Goal: Information Seeking & Learning: Learn about a topic

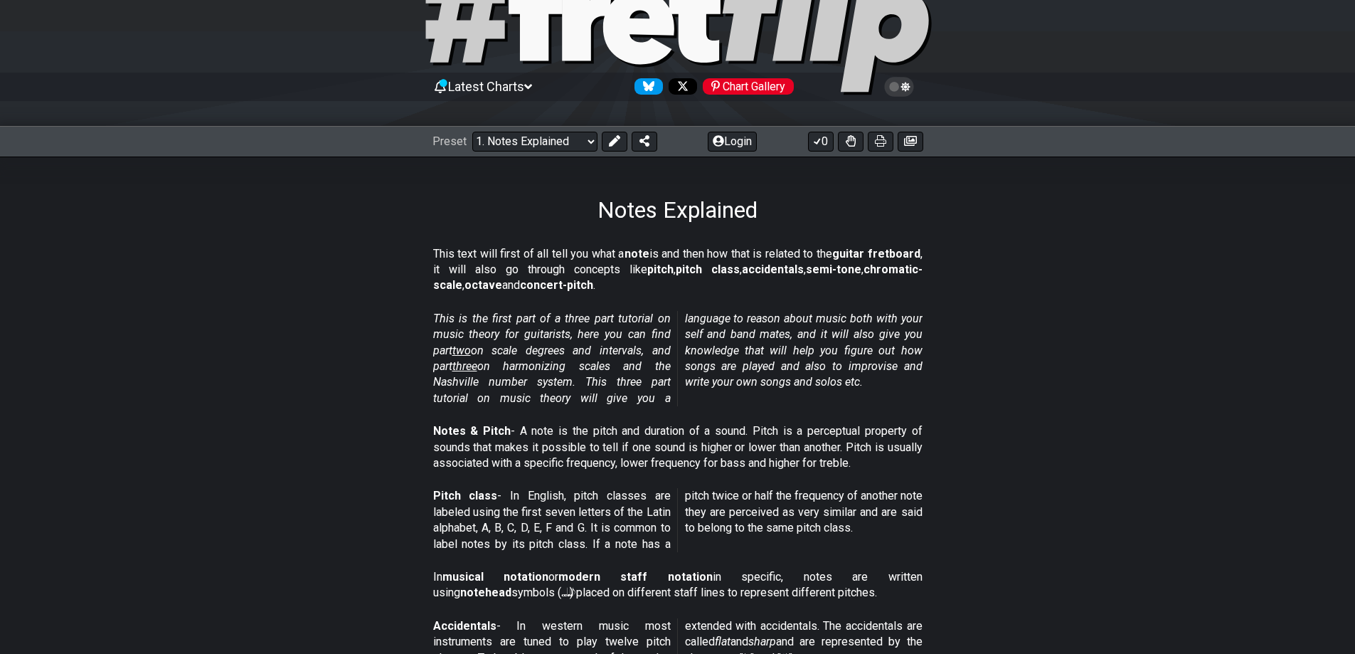
scroll to position [71, 0]
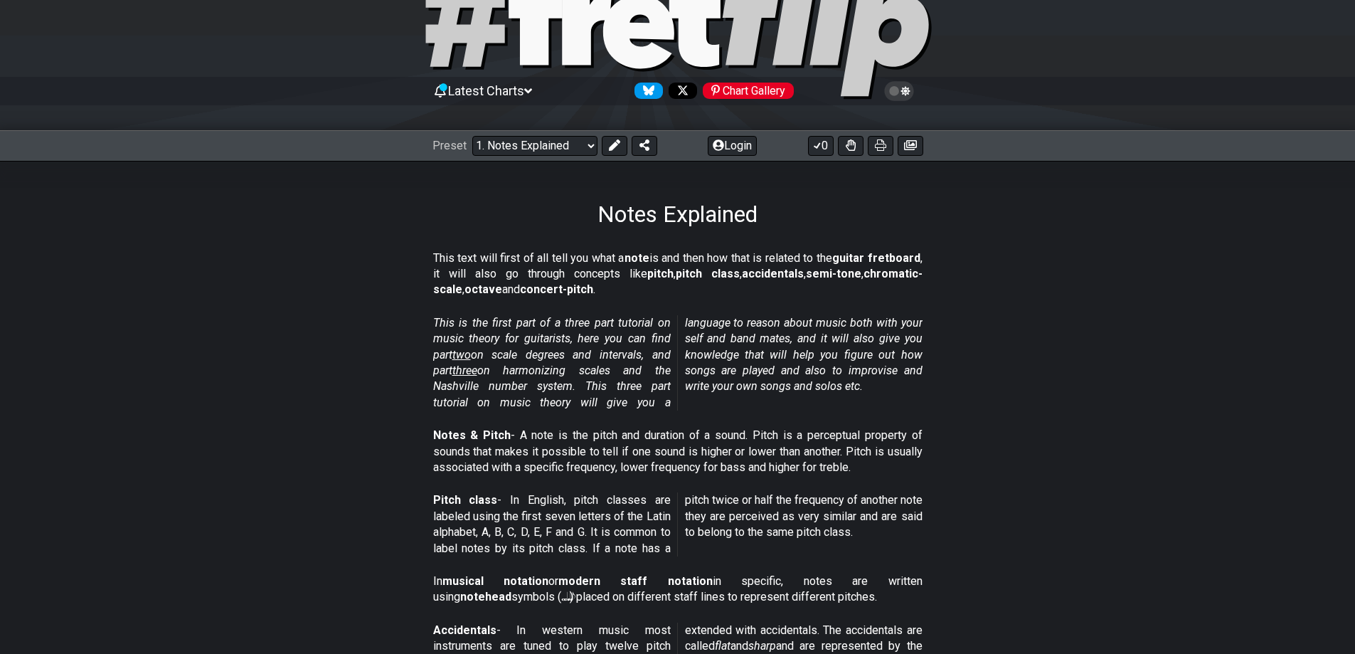
drag, startPoint x: 430, startPoint y: 255, endPoint x: 482, endPoint y: 261, distance: 53.0
click at [481, 260] on section "This text will first of all tell you what a note is and then how that is relate…" at bounding box center [677, 277] width 1355 height 65
drag, startPoint x: 520, startPoint y: 260, endPoint x: 581, endPoint y: 261, distance: 61.2
click at [581, 261] on p "This text will first of all tell you what a note is and then how that is relate…" at bounding box center [677, 274] width 489 height 48
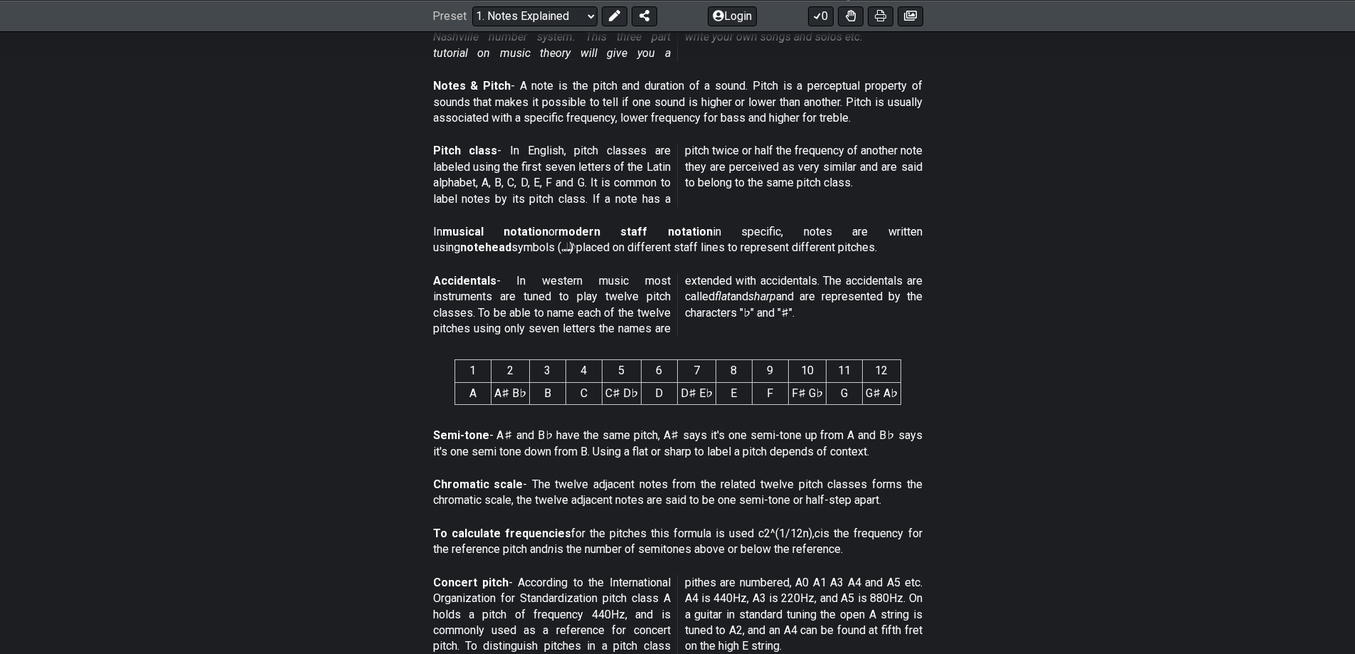
scroll to position [427, 0]
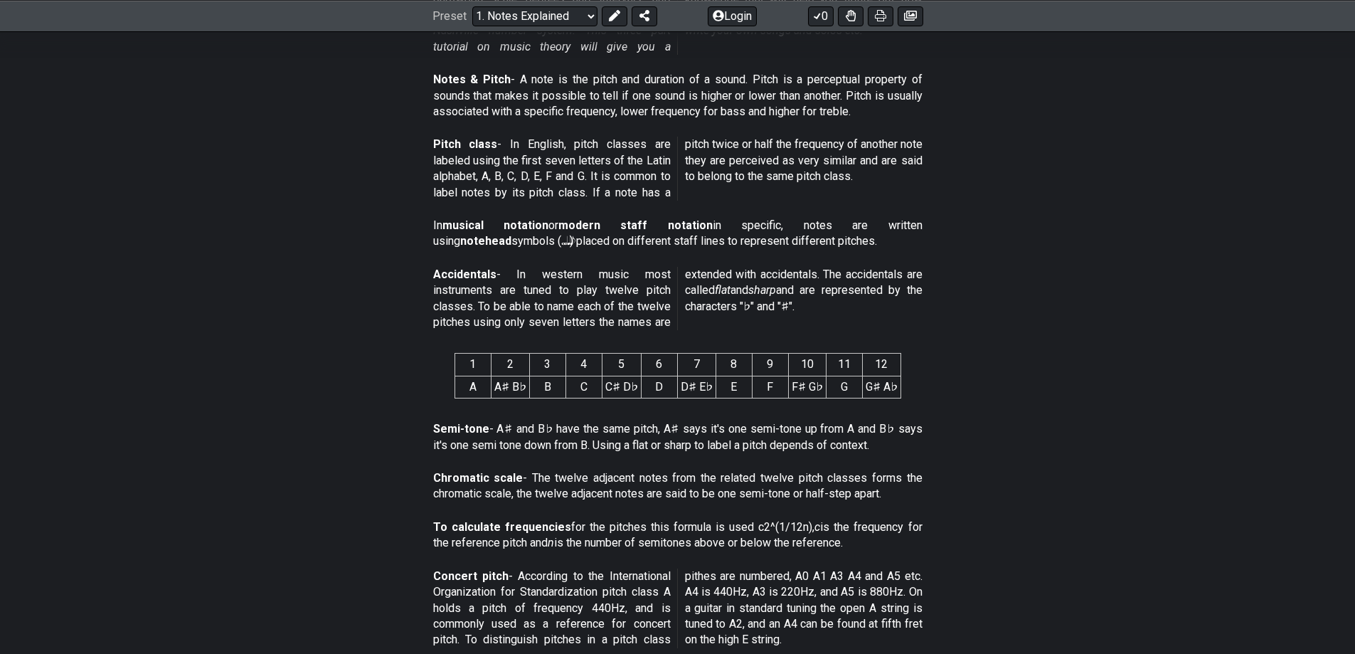
drag, startPoint x: 718, startPoint y: 275, endPoint x: 804, endPoint y: 277, distance: 86.1
click at [804, 277] on p "Accidentals - In western music most instruments are tuned to play twelve pitch …" at bounding box center [677, 299] width 489 height 64
drag, startPoint x: 1054, startPoint y: 292, endPoint x: 810, endPoint y: 299, distance: 244.1
click at [810, 299] on p "Accidentals - In western music most instruments are tuned to play twelve pitch …" at bounding box center [677, 299] width 489 height 64
drag, startPoint x: 501, startPoint y: 432, endPoint x: 560, endPoint y: 427, distance: 58.5
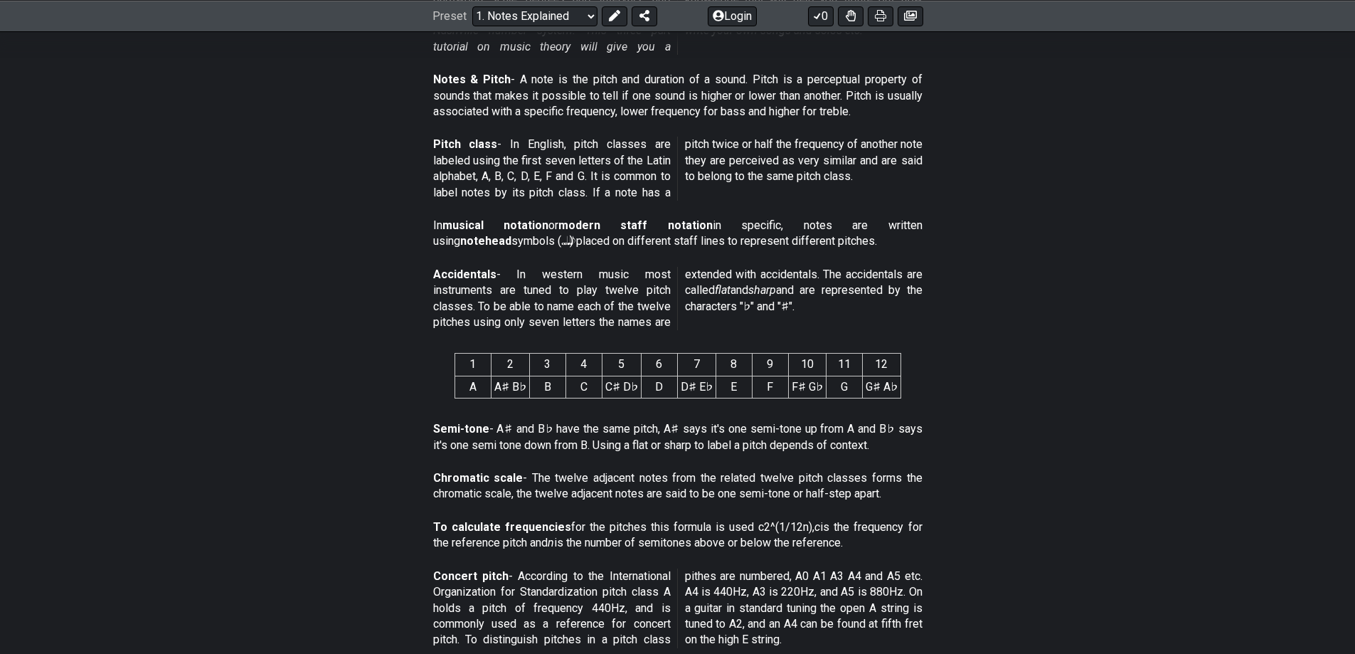
click at [560, 427] on p "Semi-tone - A♯ and B♭ have the same pitch, A♯ says it's one semi-tone up from A…" at bounding box center [677, 437] width 489 height 32
drag, startPoint x: 747, startPoint y: 277, endPoint x: 892, endPoint y: 281, distance: 144.4
click at [892, 281] on p "Accidentals - In western music most instruments are tuned to play twelve pitch …" at bounding box center [677, 299] width 489 height 64
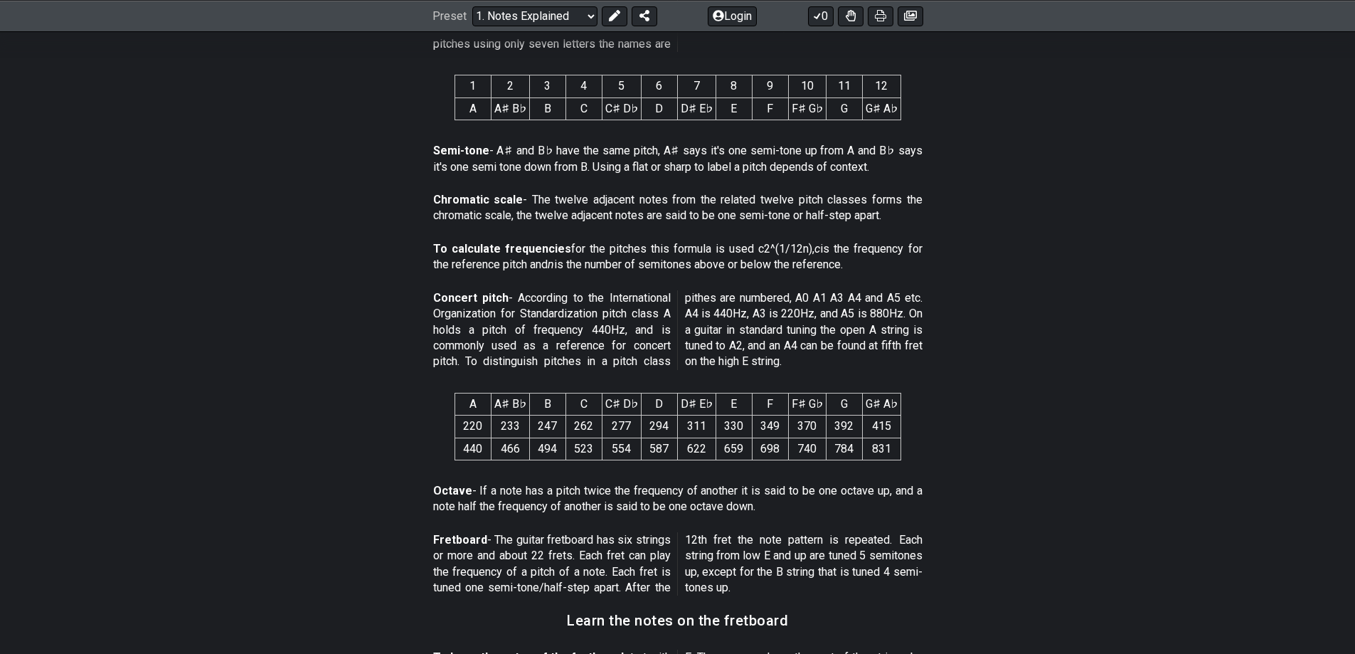
scroll to position [711, 0]
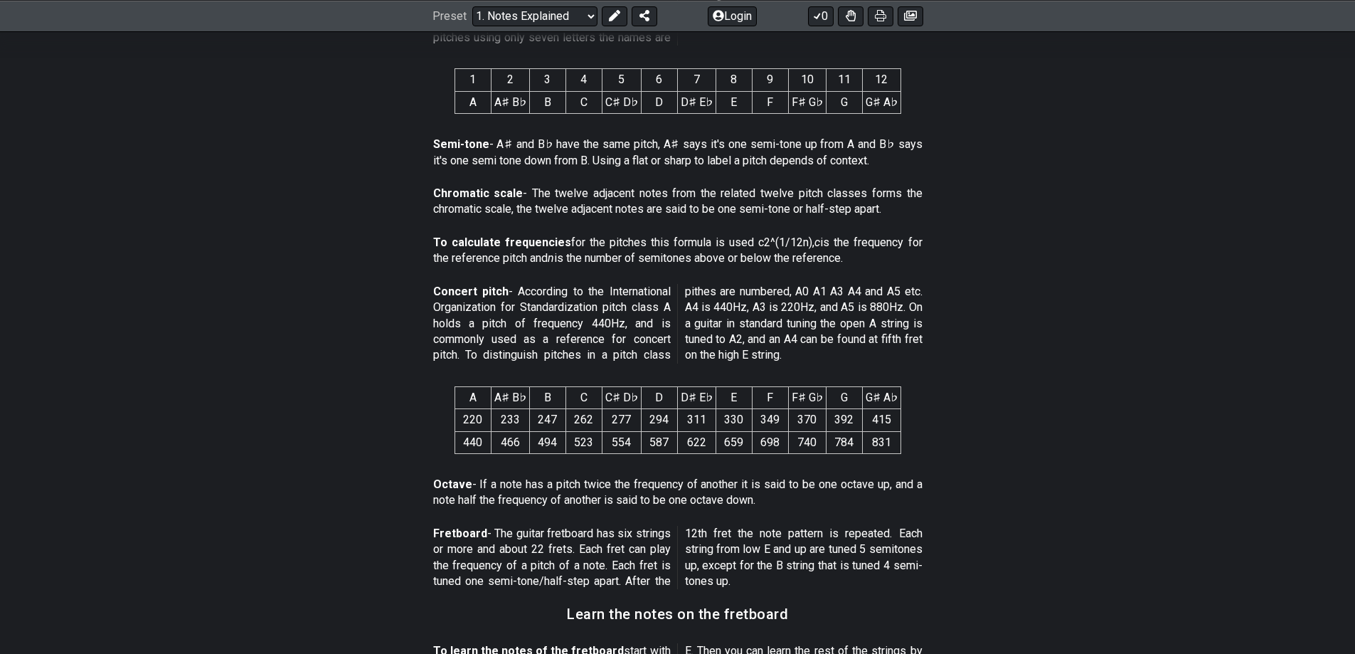
drag, startPoint x: 501, startPoint y: 393, endPoint x: 361, endPoint y: 358, distance: 144.2
drag, startPoint x: 361, startPoint y: 358, endPoint x: 236, endPoint y: 308, distance: 135.0
click at [231, 309] on section "Concert pitch - According to the International Organization for Standardization…" at bounding box center [677, 326] width 1355 height 97
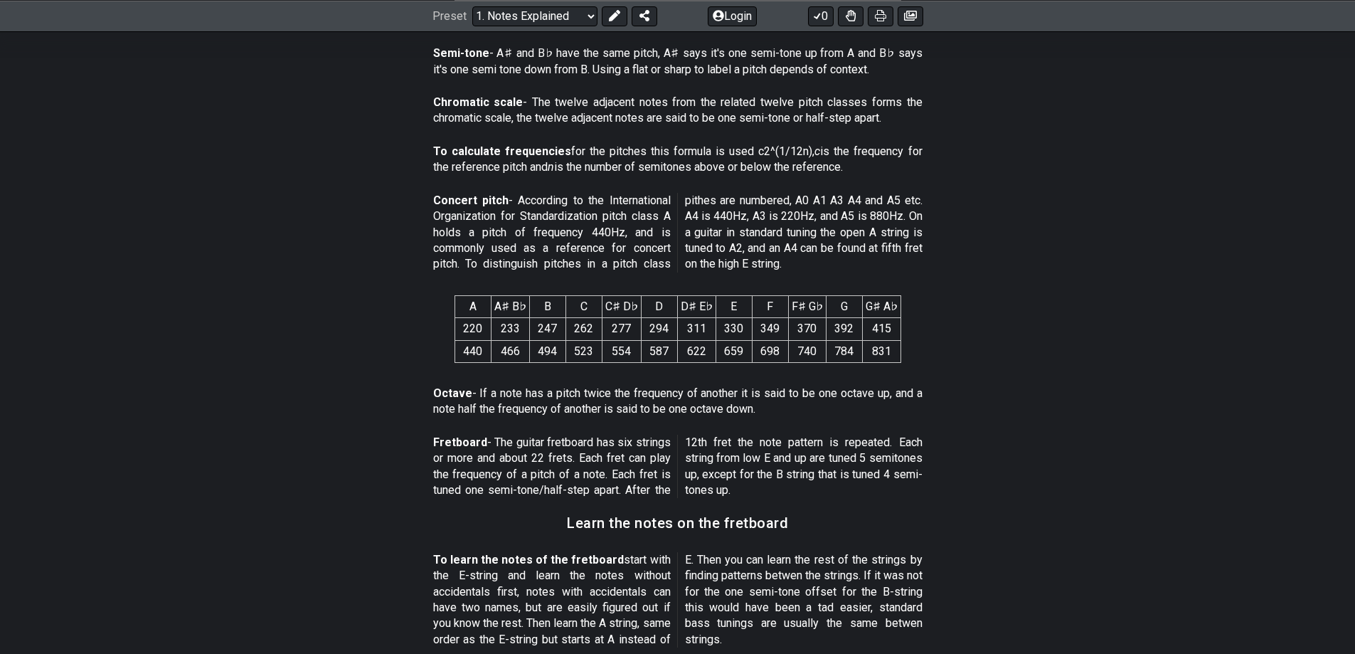
scroll to position [853, 0]
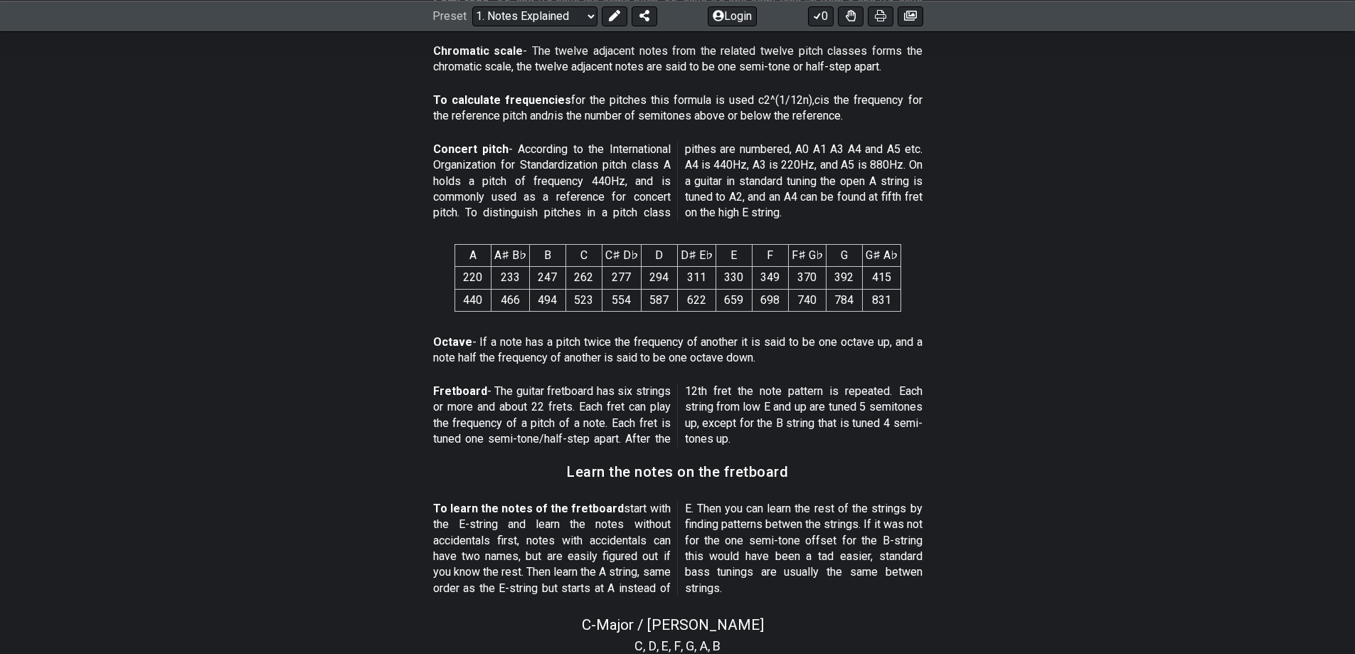
drag, startPoint x: 552, startPoint y: 344, endPoint x: 630, endPoint y: 348, distance: 78.3
click at [630, 348] on p "Octave - If a note has a pitch twice the frequency of another it is said to be …" at bounding box center [677, 350] width 489 height 32
drag, startPoint x: 646, startPoint y: 344, endPoint x: 703, endPoint y: 340, distance: 57.1
click at [702, 341] on p "Octave - If a note has a pitch twice the frequency of another it is said to be …" at bounding box center [677, 350] width 489 height 32
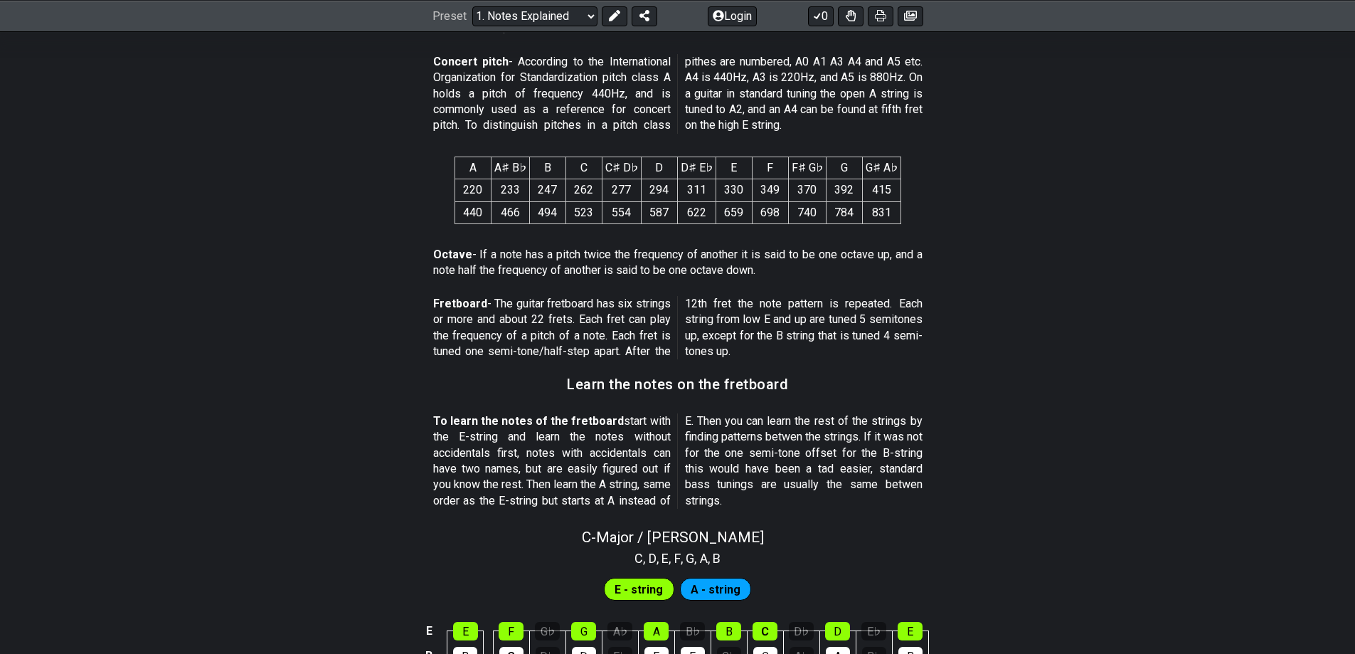
scroll to position [925, 0]
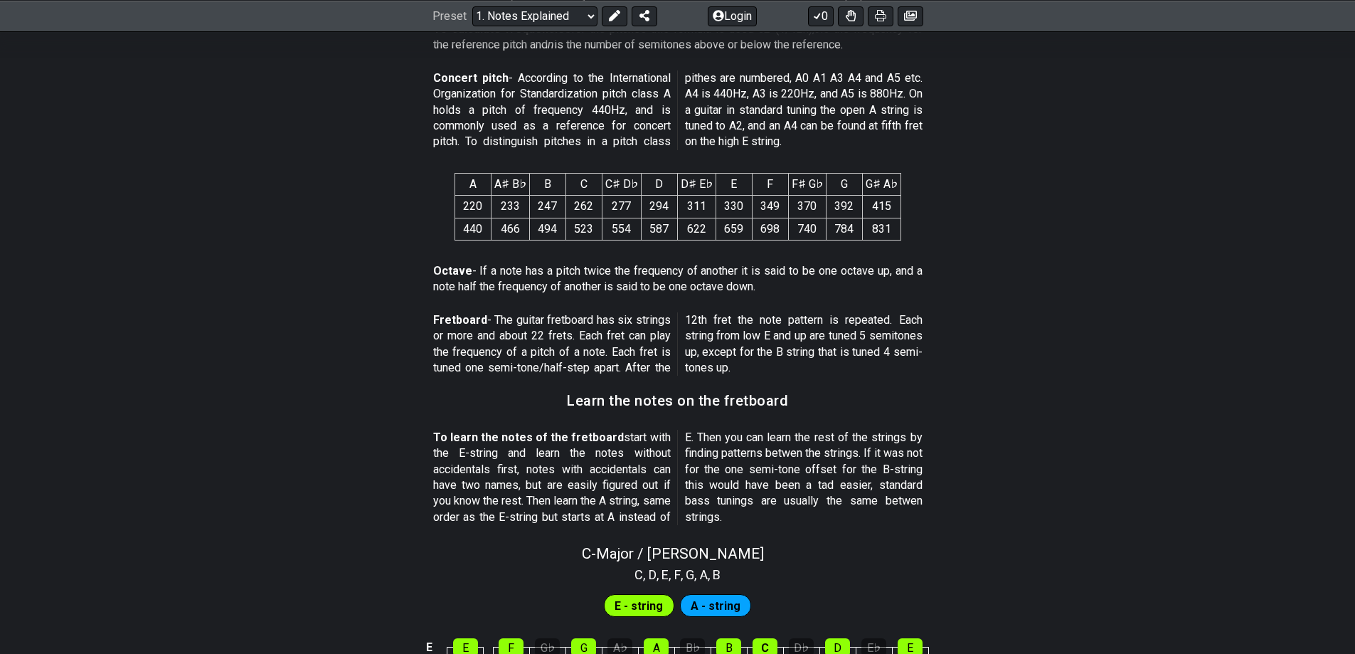
drag, startPoint x: 504, startPoint y: 319, endPoint x: 633, endPoint y: 328, distance: 129.8
click at [633, 328] on p "Fretboard - The guitar fretboard has six strings or more and about 22 frets. Ea…" at bounding box center [677, 344] width 489 height 64
drag, startPoint x: 573, startPoint y: 334, endPoint x: 548, endPoint y: 335, distance: 25.6
click at [548, 335] on p "Fretboard - The guitar fretboard has six strings or more and about 22 frets. Ea…" at bounding box center [677, 344] width 489 height 64
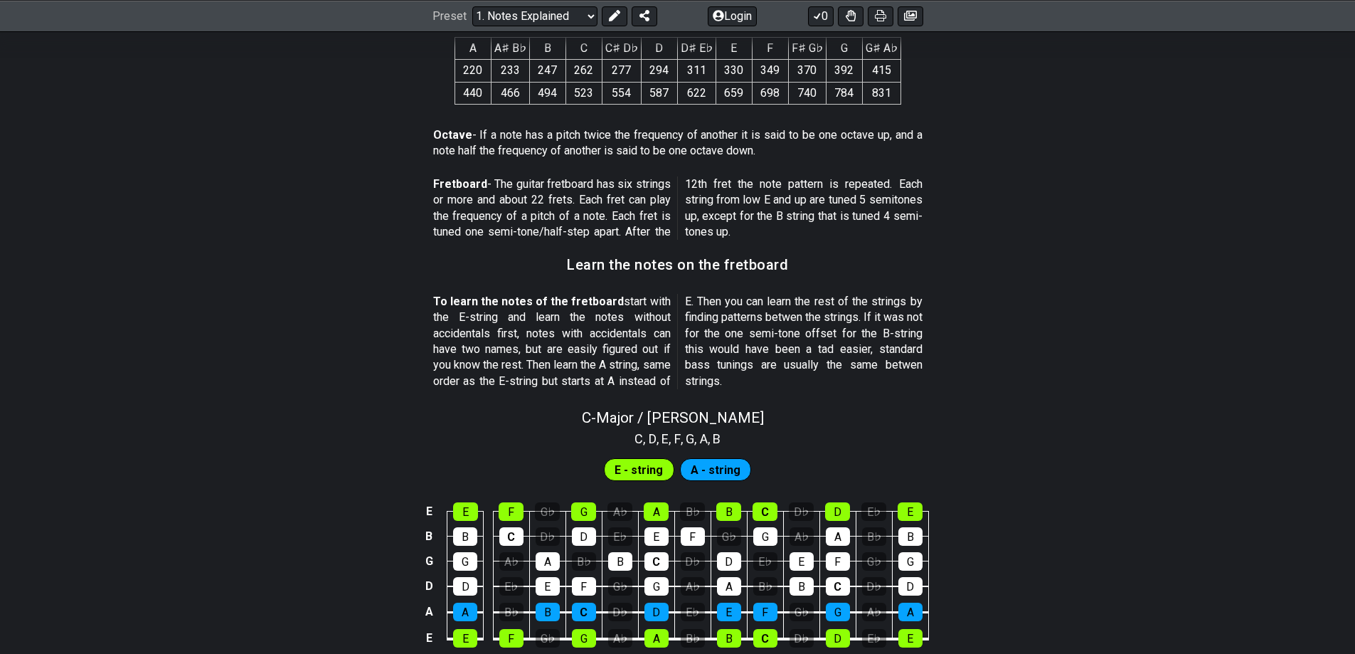
scroll to position [1067, 0]
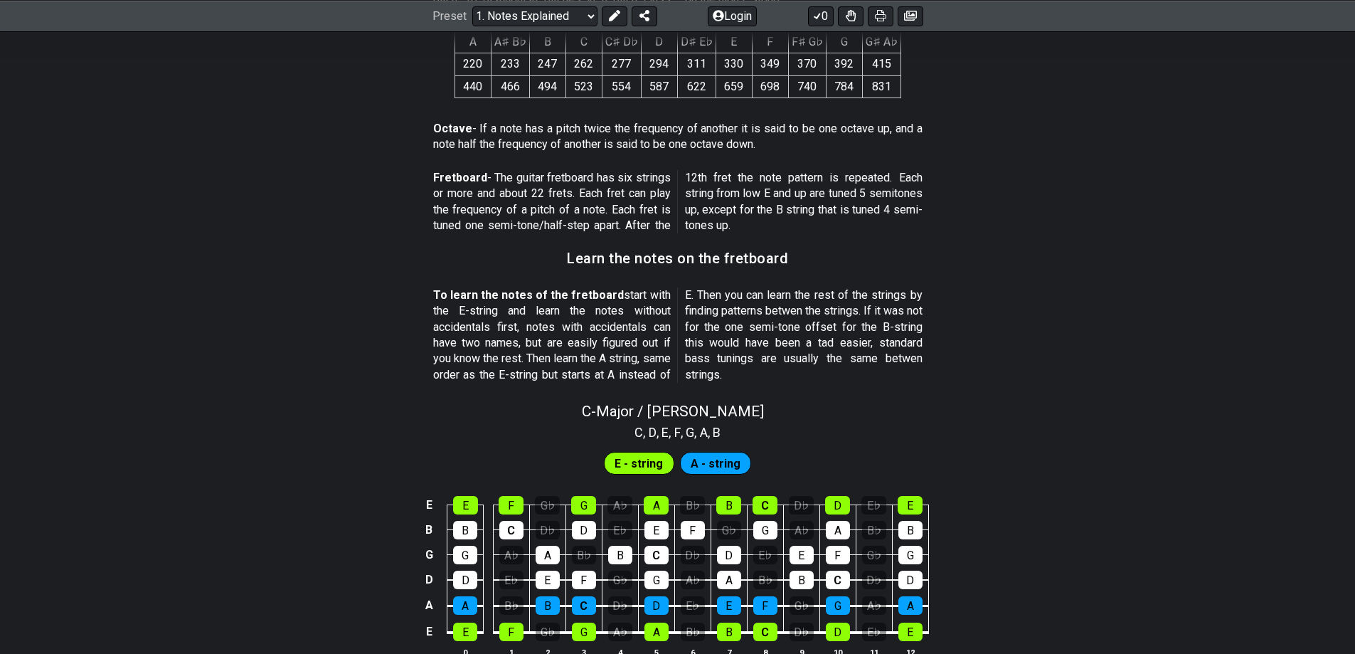
click at [628, 459] on span "E - string" at bounding box center [638, 463] width 48 height 21
click at [699, 462] on span "A - string" at bounding box center [716, 463] width 50 height 21
click at [460, 502] on div "E" at bounding box center [465, 505] width 25 height 18
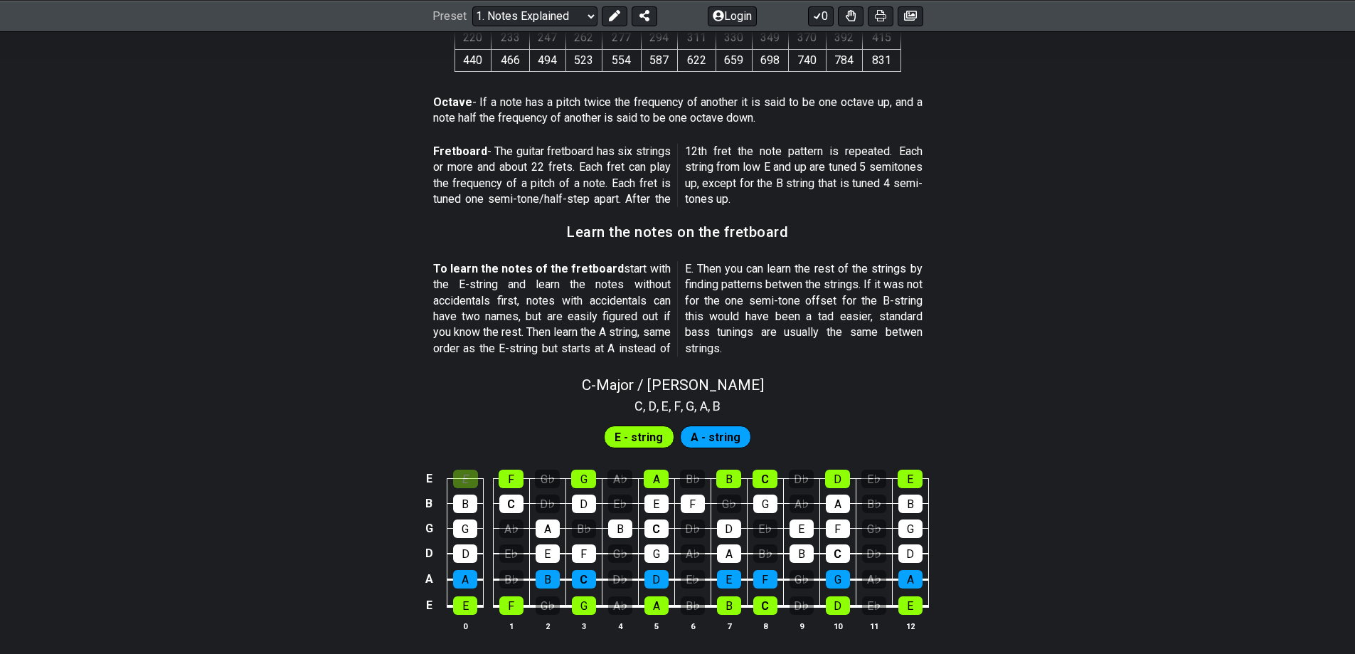
scroll to position [1138, 0]
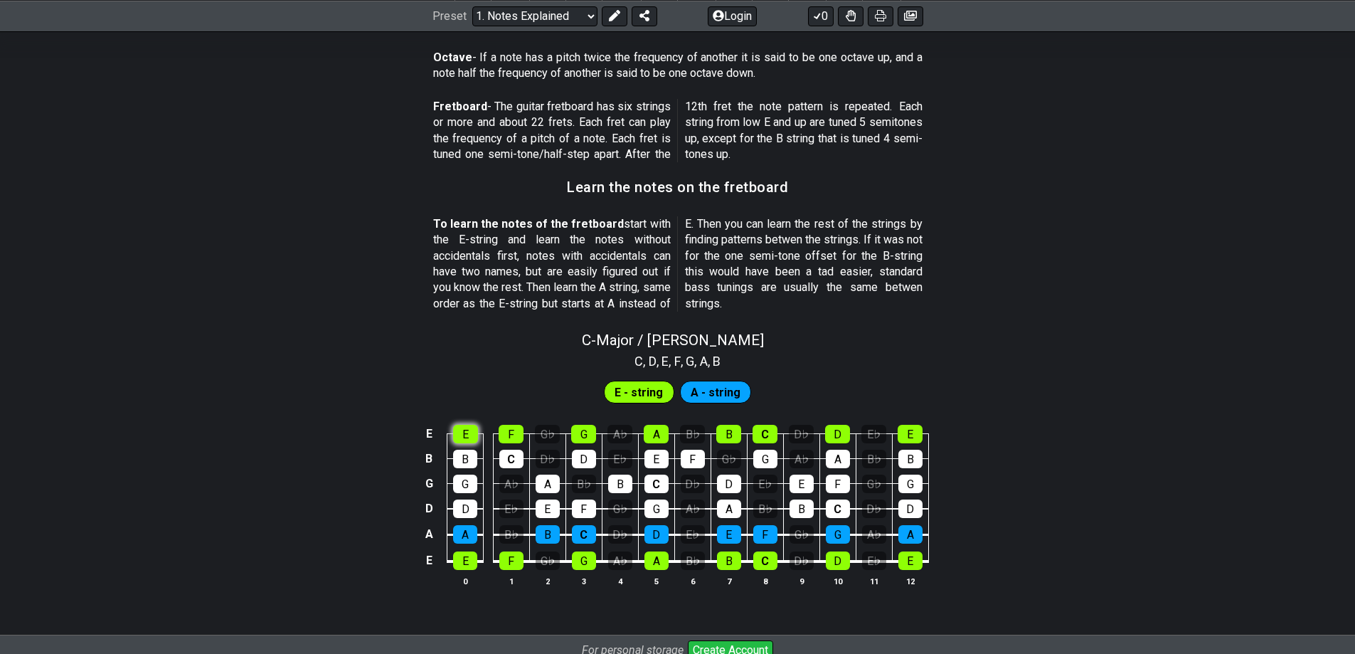
click at [460, 438] on div "E" at bounding box center [465, 434] width 25 height 18
click at [545, 437] on div "G♭" at bounding box center [547, 434] width 25 height 18
click at [548, 435] on div "G♭" at bounding box center [547, 434] width 25 height 18
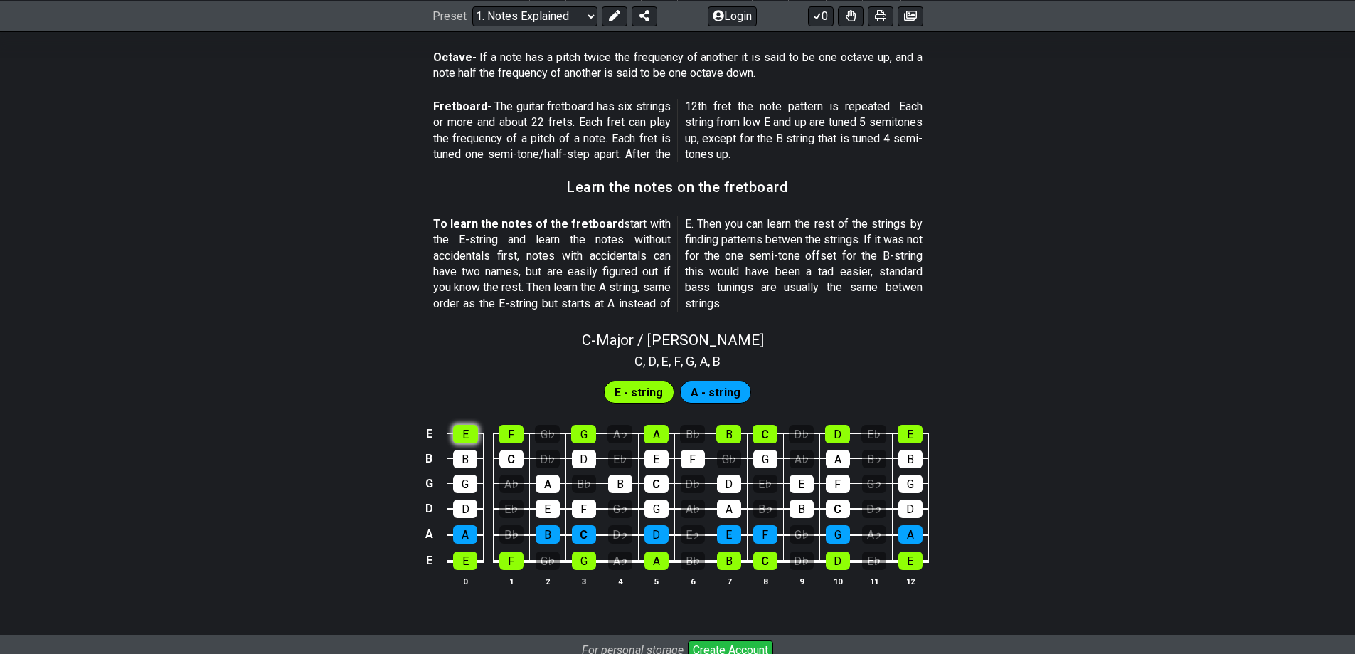
click at [463, 437] on div "E" at bounding box center [465, 434] width 25 height 18
click at [464, 437] on div "E" at bounding box center [465, 434] width 25 height 18
click at [758, 436] on div "C" at bounding box center [764, 434] width 25 height 18
click at [757, 537] on div "F" at bounding box center [765, 534] width 24 height 18
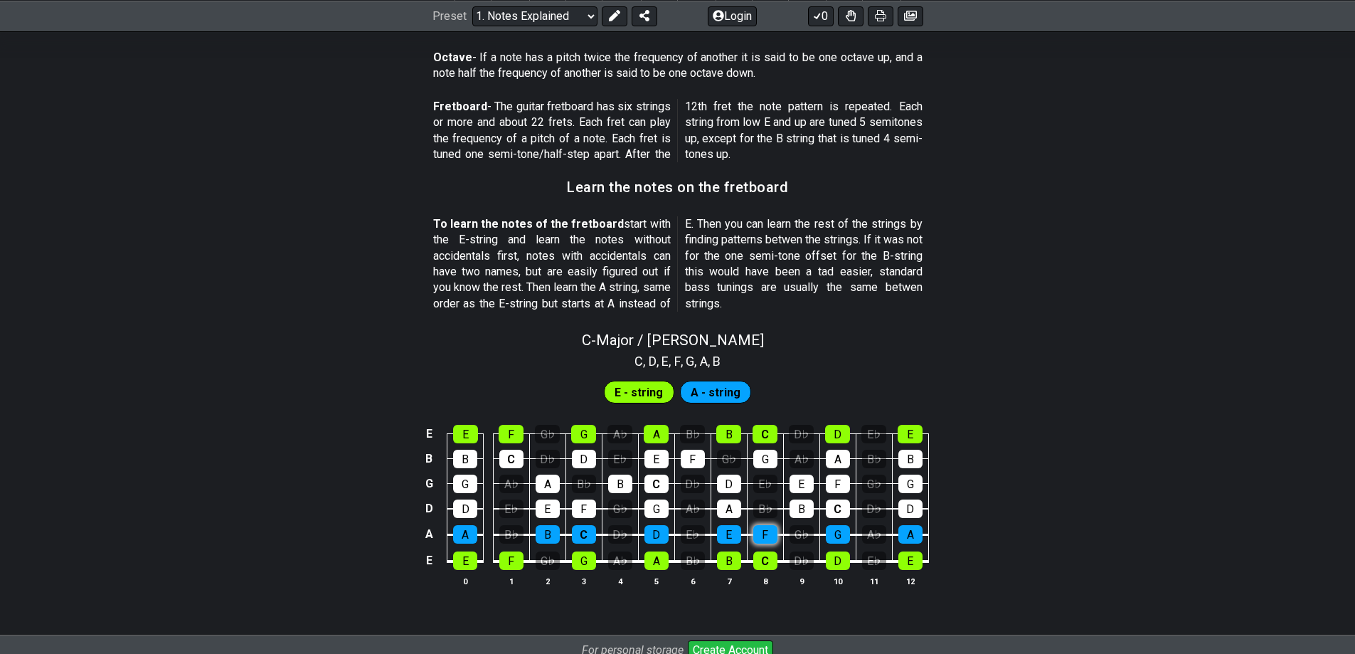
click at [757, 537] on div "F" at bounding box center [765, 534] width 24 height 18
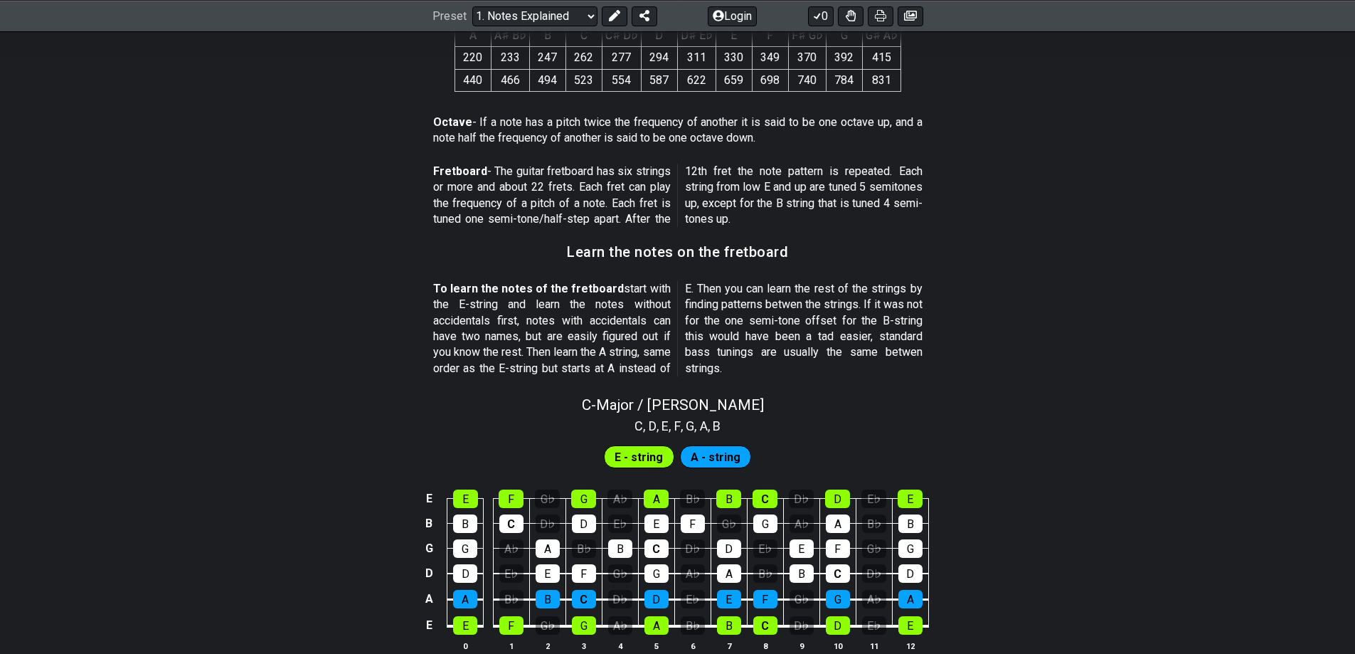
scroll to position [1067, 0]
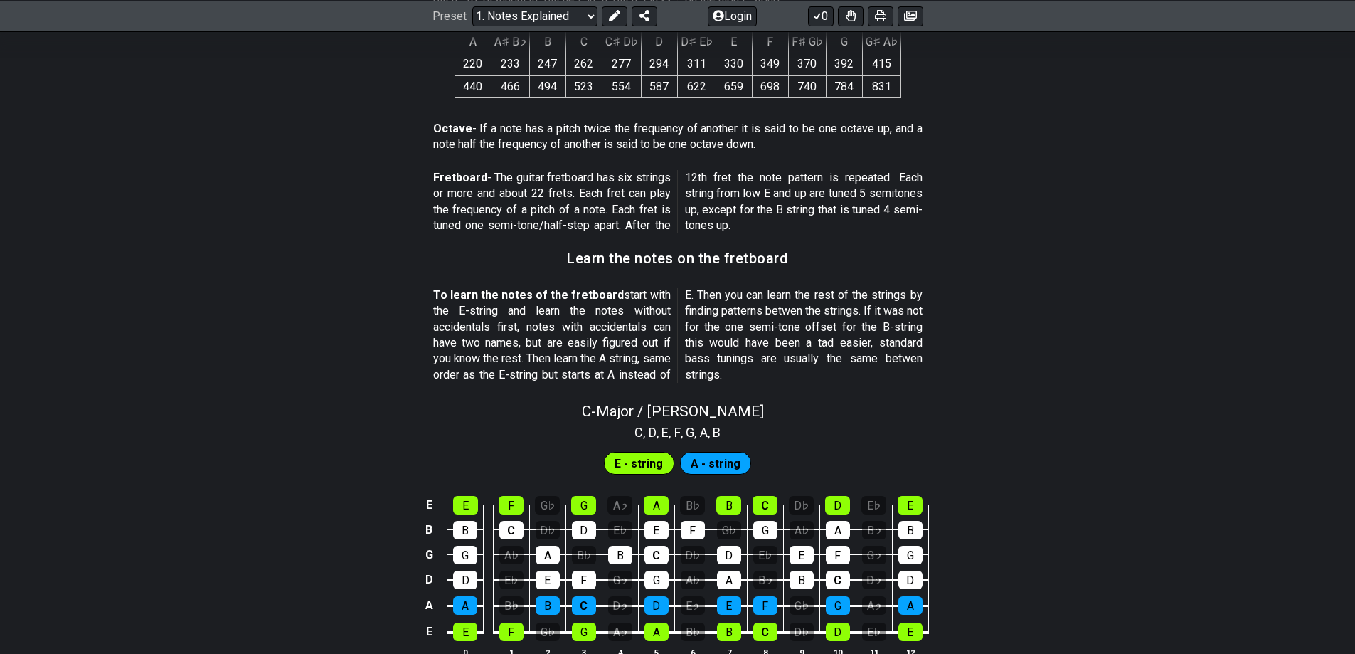
drag, startPoint x: 804, startPoint y: 328, endPoint x: 849, endPoint y: 326, distance: 44.8
click at [846, 326] on p "To learn the notes of the fretboard start with the E-string and learn the notes…" at bounding box center [677, 334] width 489 height 95
drag, startPoint x: 980, startPoint y: 339, endPoint x: 817, endPoint y: 337, distance: 162.9
click at [817, 337] on p "To learn the notes of the fretboard start with the E-string and learn the notes…" at bounding box center [677, 334] width 489 height 95
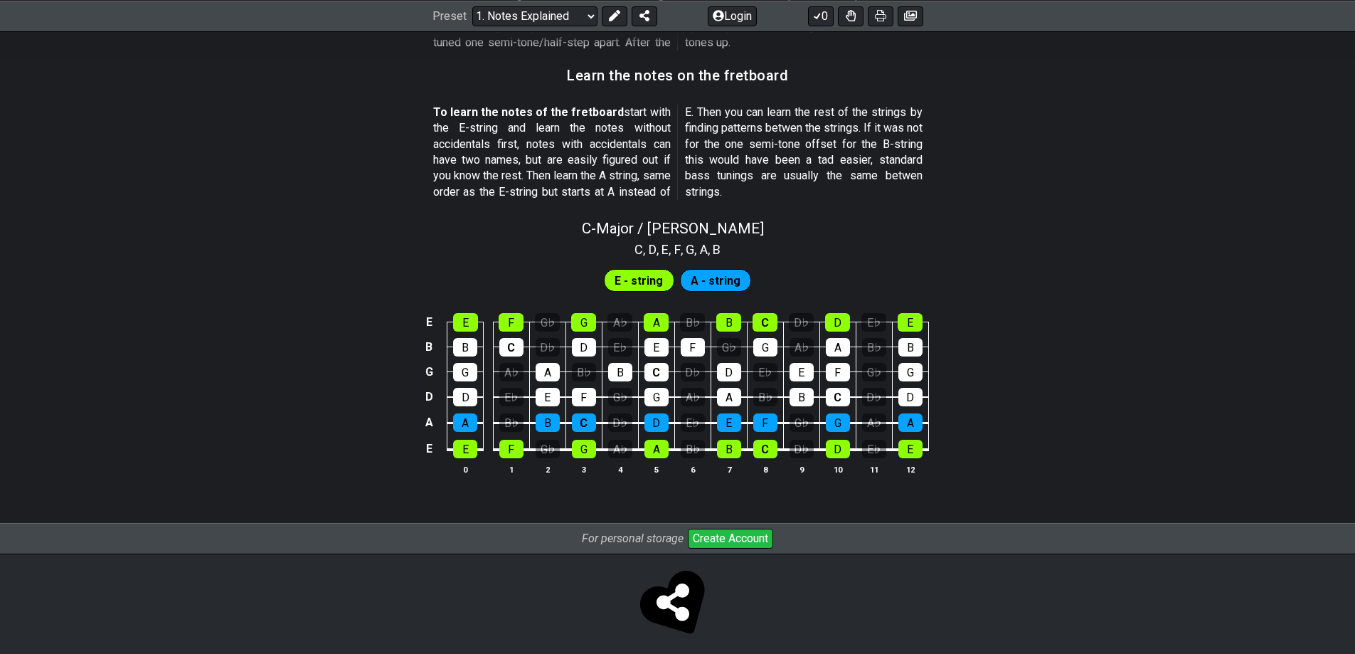
scroll to position [1260, 0]
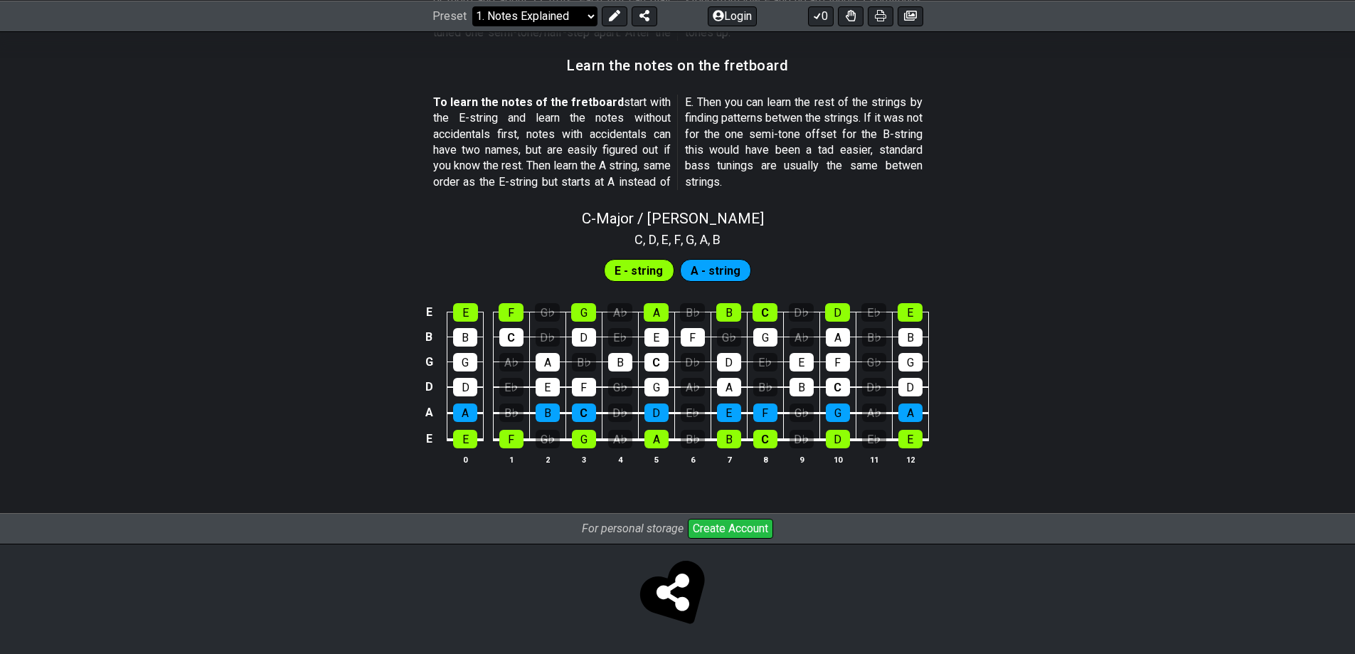
click at [523, 21] on select "Welcome to #fretflip! Initial Preset Custom Preset Minor Pentatonic Major Penta…" at bounding box center [534, 16] width 125 height 20
click at [488, 22] on select "Welcome to #fretflip! Initial Preset Custom Preset Minor Pentatonic Major Penta…" at bounding box center [534, 16] width 125 height 20
click at [472, 6] on select "Welcome to #fretflip! Initial Preset Custom Preset Minor Pentatonic Major Penta…" at bounding box center [534, 16] width 125 height 20
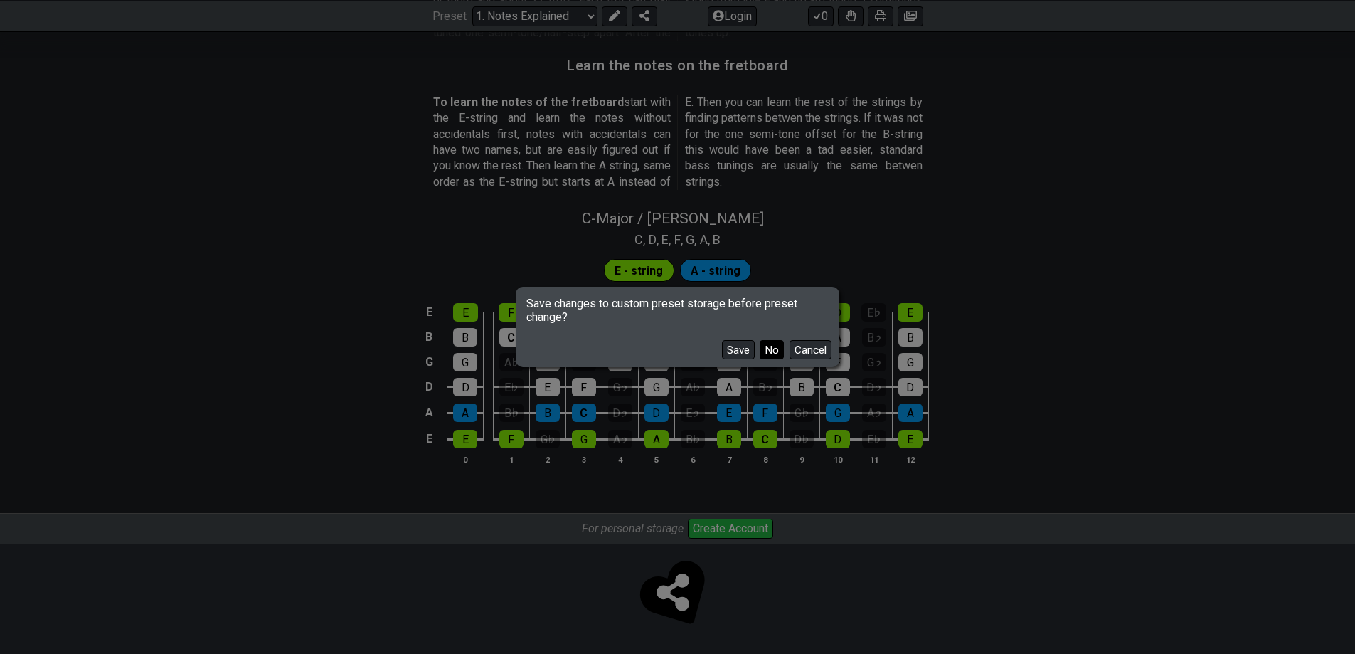
click at [770, 346] on button "No" at bounding box center [772, 349] width 24 height 19
select select "/scale-degrees-and-intervals"
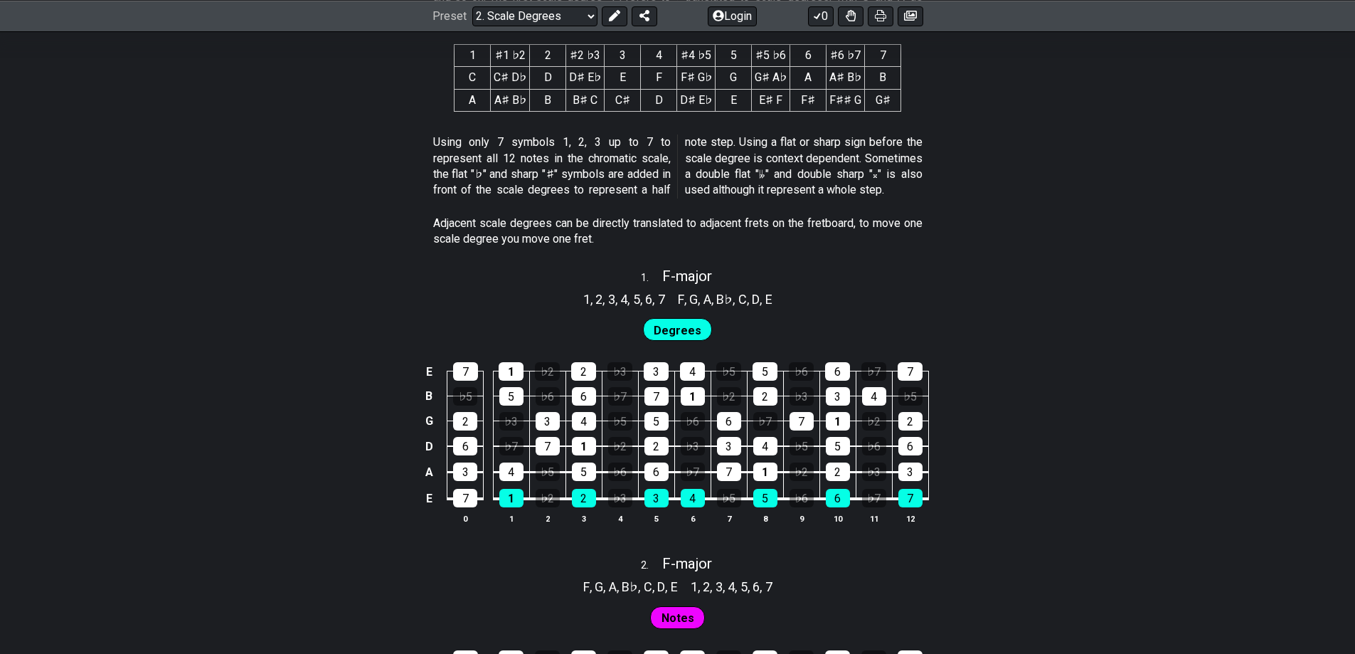
scroll to position [711, 0]
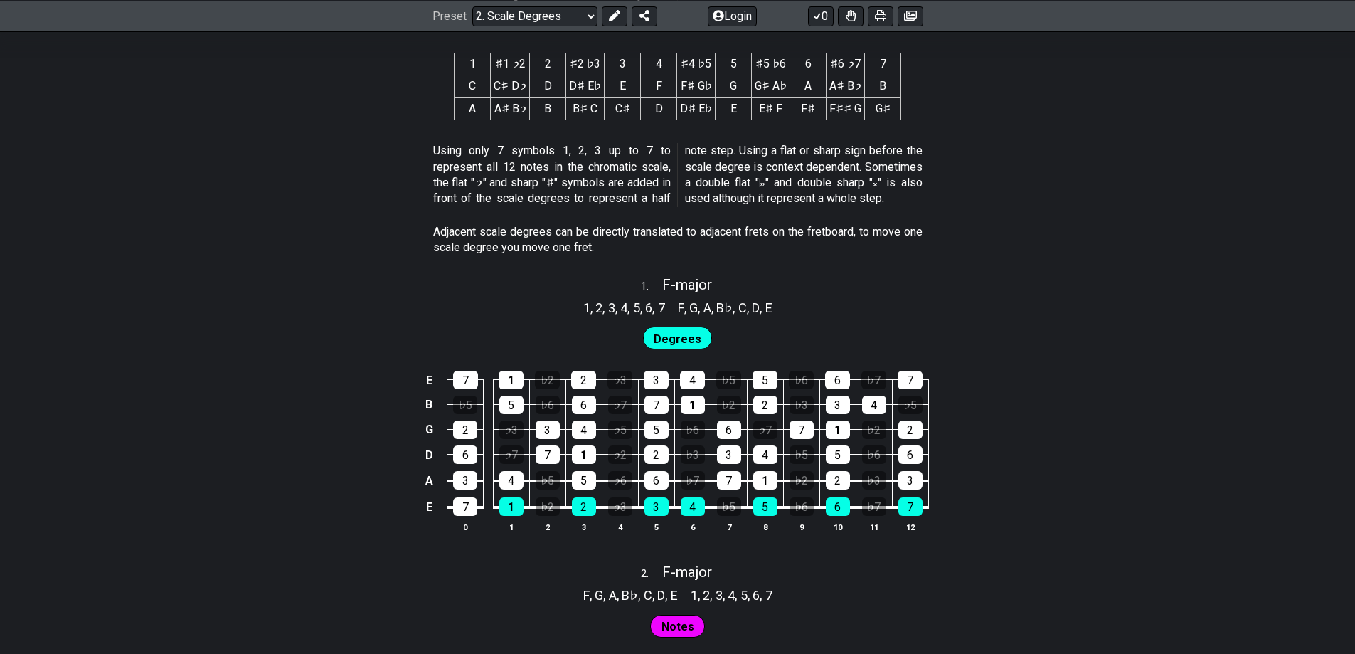
click at [685, 344] on span "Degrees" at bounding box center [678, 339] width 48 height 21
click at [691, 334] on span "Degrees" at bounding box center [678, 339] width 48 height 21
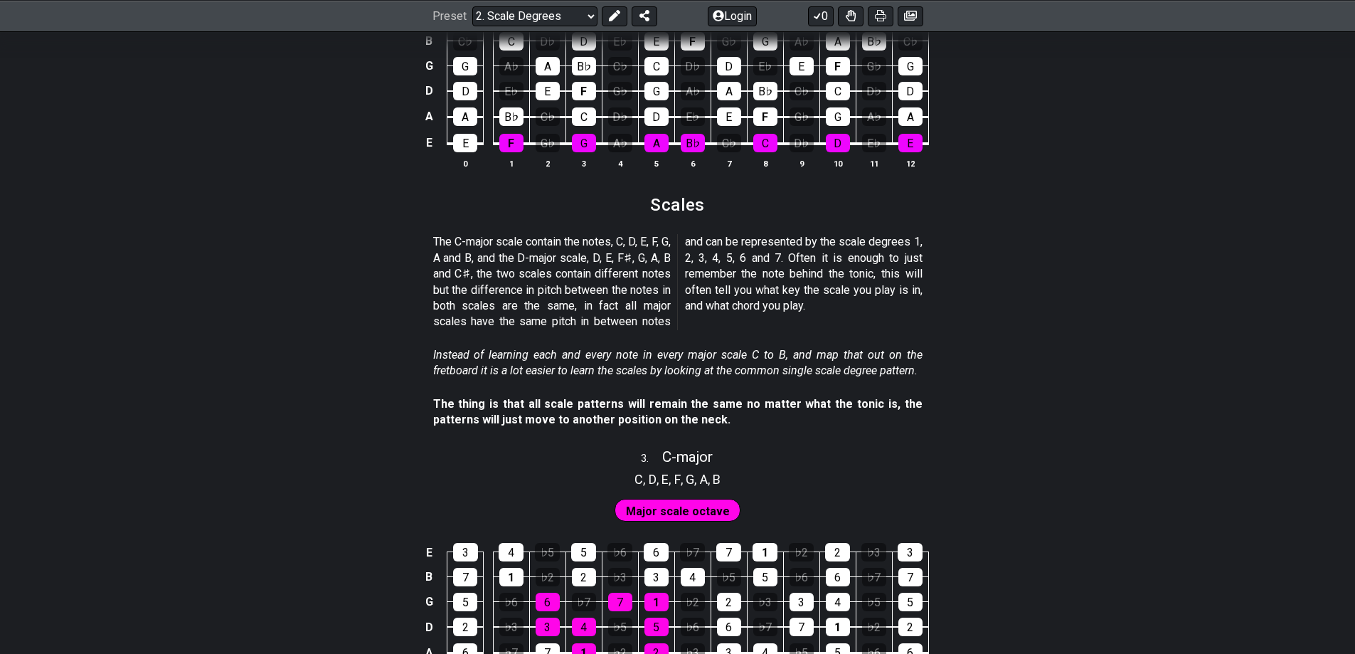
scroll to position [1351, 0]
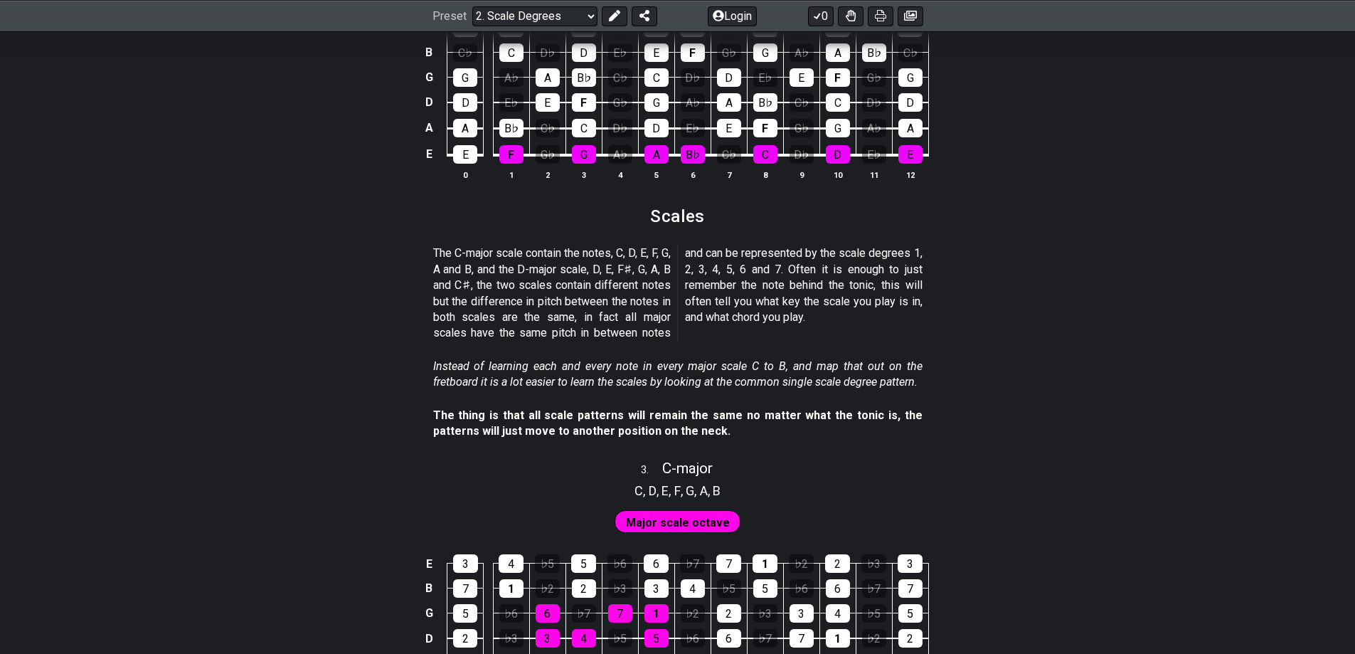
drag, startPoint x: 437, startPoint y: 248, endPoint x: 568, endPoint y: 249, distance: 131.6
click at [568, 249] on p "The C-major scale contain the notes, C, D, E, F, G, A and B, and the D-major sc…" at bounding box center [677, 292] width 489 height 95
